Goal: Transaction & Acquisition: Book appointment/travel/reservation

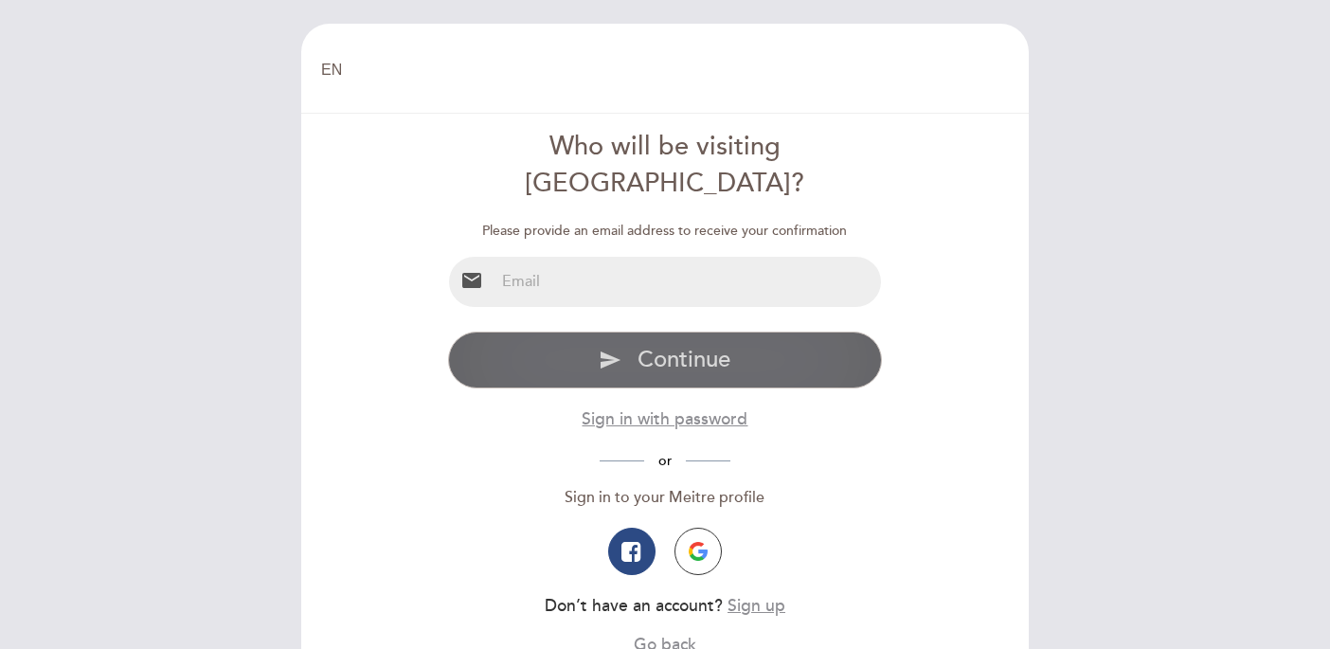
type input "[EMAIL_ADDRESS][DOMAIN_NAME]"
click at [660, 346] on span "Continue" at bounding box center [683, 359] width 93 height 27
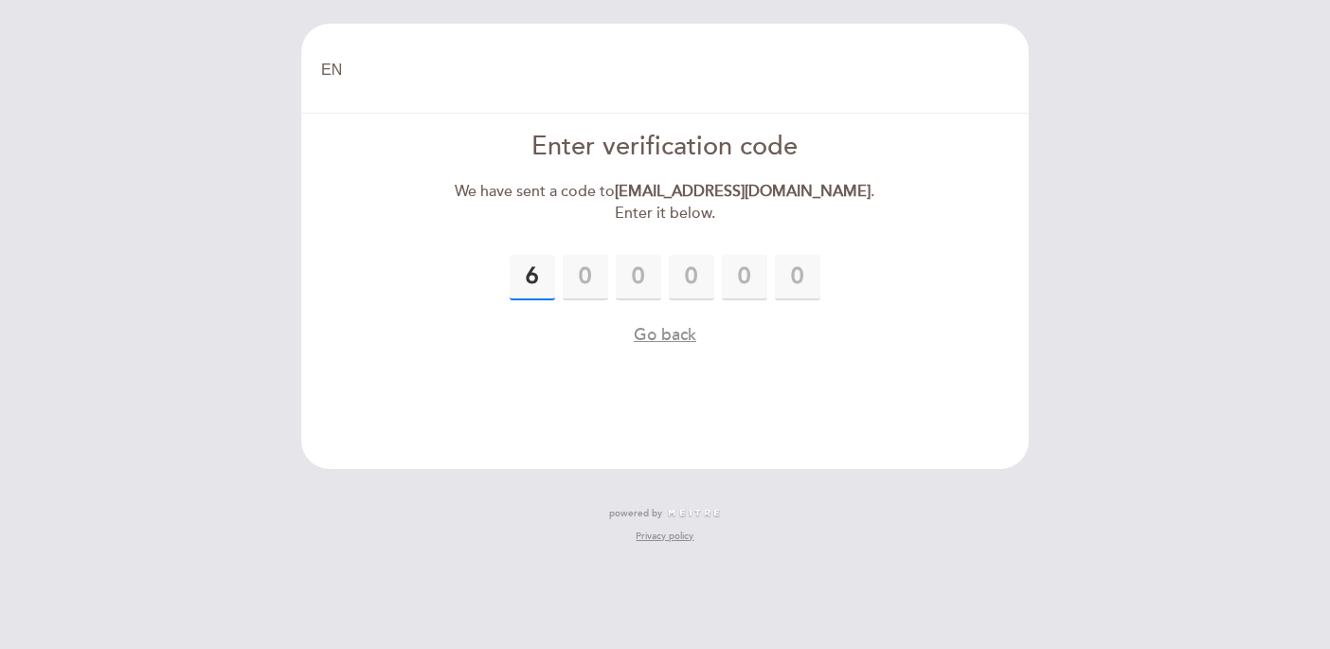
type input "6"
type input "1"
type input "3"
type input "5"
type input "4"
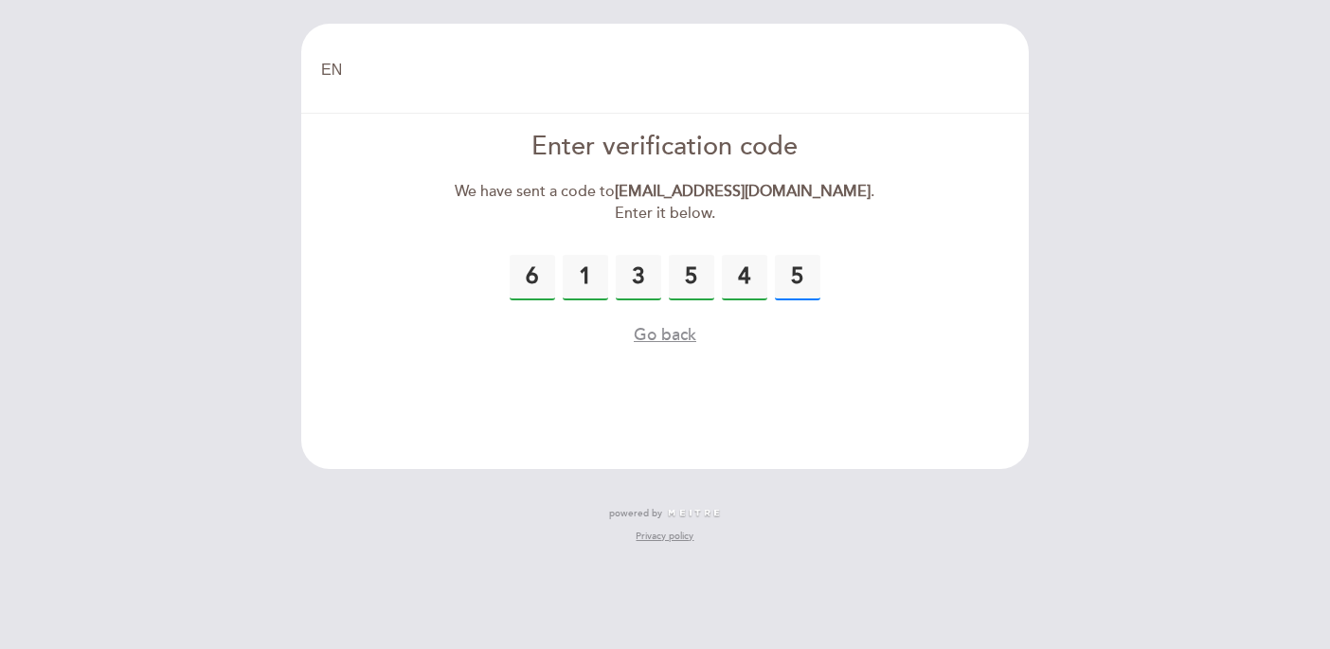
type input "5"
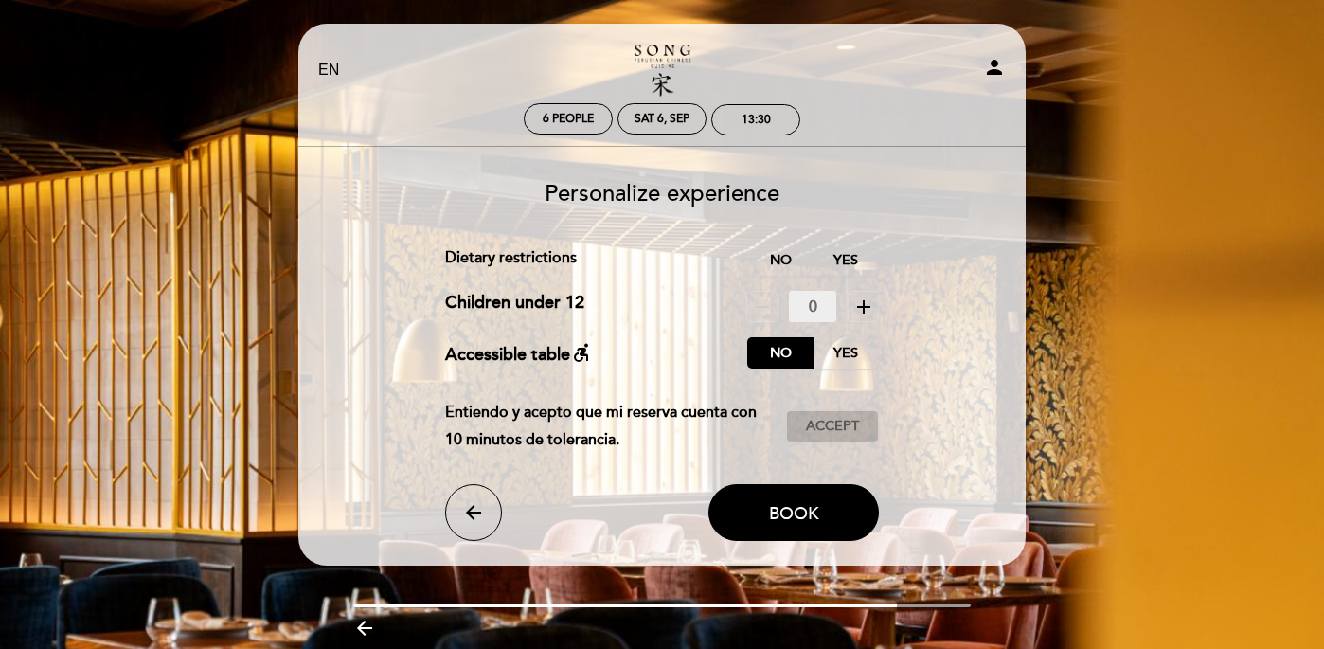
click at [852, 426] on span "Accept" at bounding box center [832, 427] width 53 height 20
click at [816, 525] on button "Book" at bounding box center [793, 512] width 170 height 57
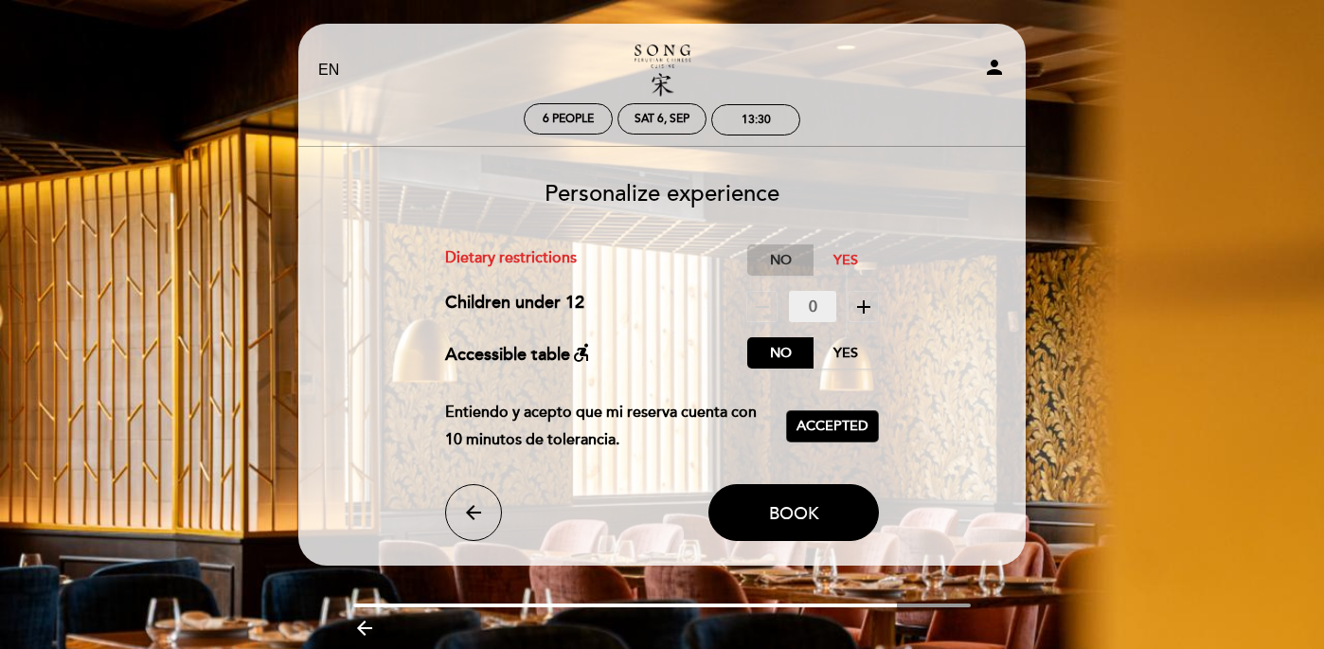
click at [790, 251] on label "No" at bounding box center [780, 259] width 66 height 31
click at [833, 502] on button "Book" at bounding box center [793, 512] width 170 height 57
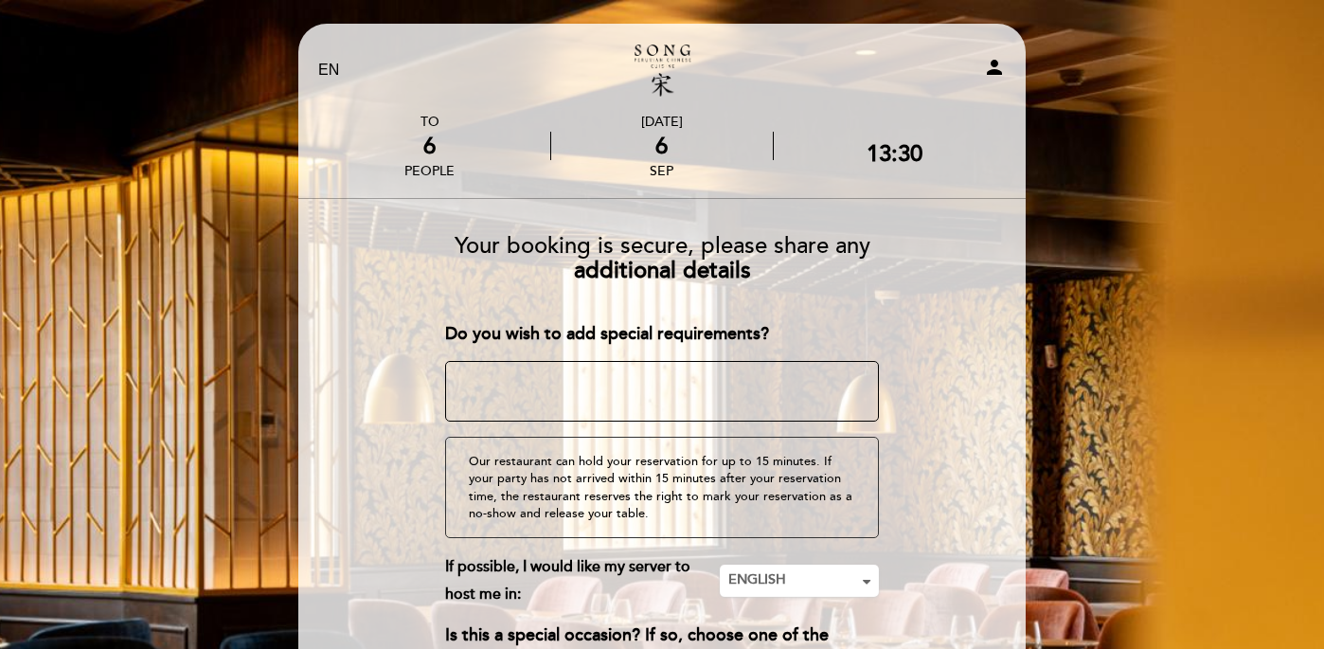
click at [711, 367] on textarea at bounding box center [662, 391] width 435 height 61
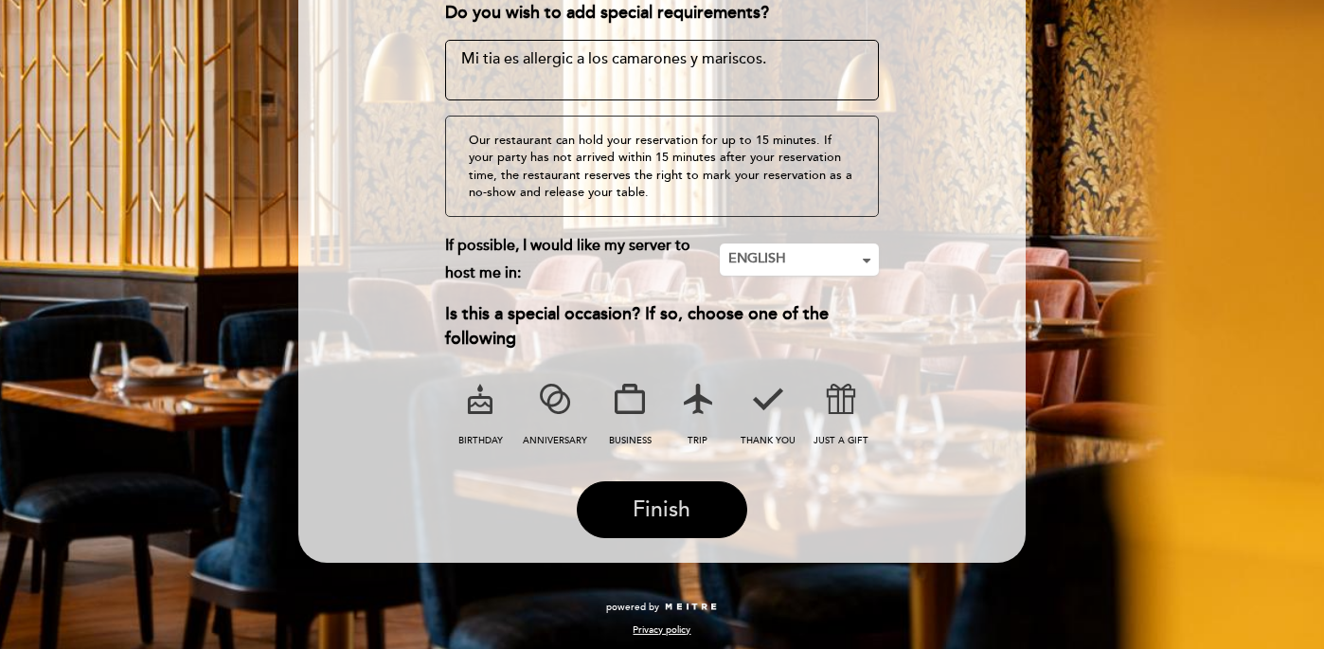
scroll to position [320, 0]
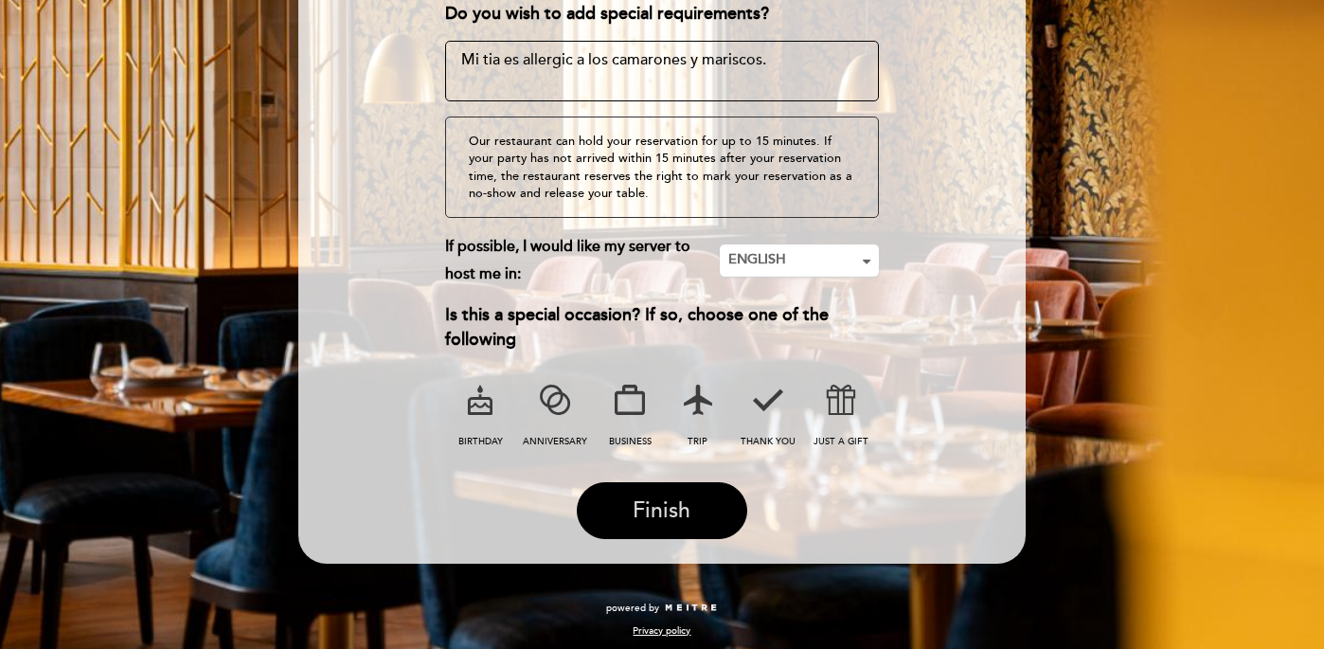
type textarea "Mi tia es allergic a los camarones y mariscos."
click at [674, 511] on span "Finish" at bounding box center [662, 510] width 58 height 27
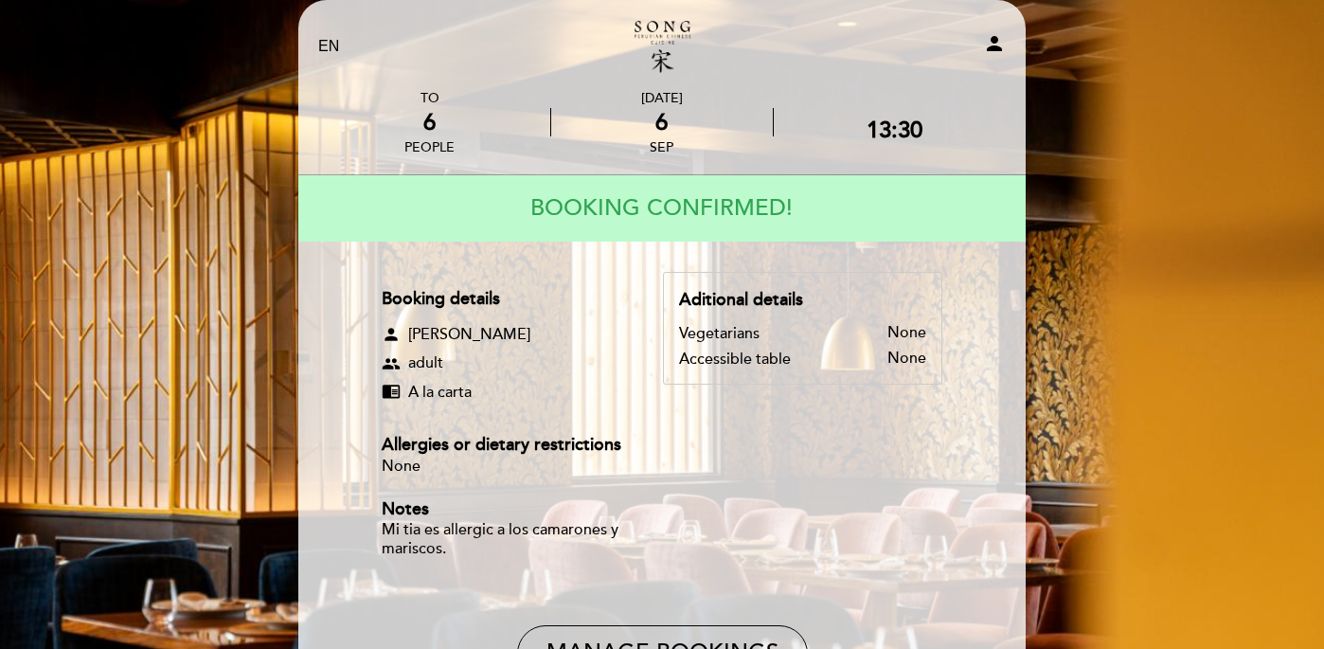
scroll to position [27, 0]
